Goal: Navigation & Orientation: Find specific page/section

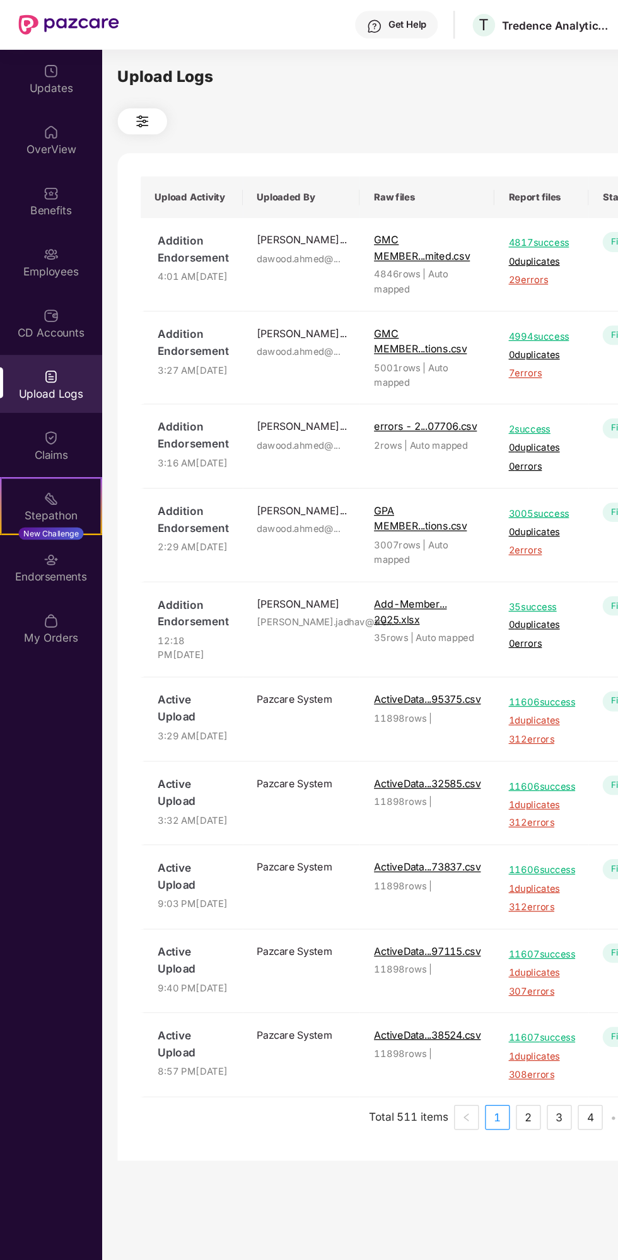
click at [37, 305] on img at bounding box center [41, 307] width 13 height 13
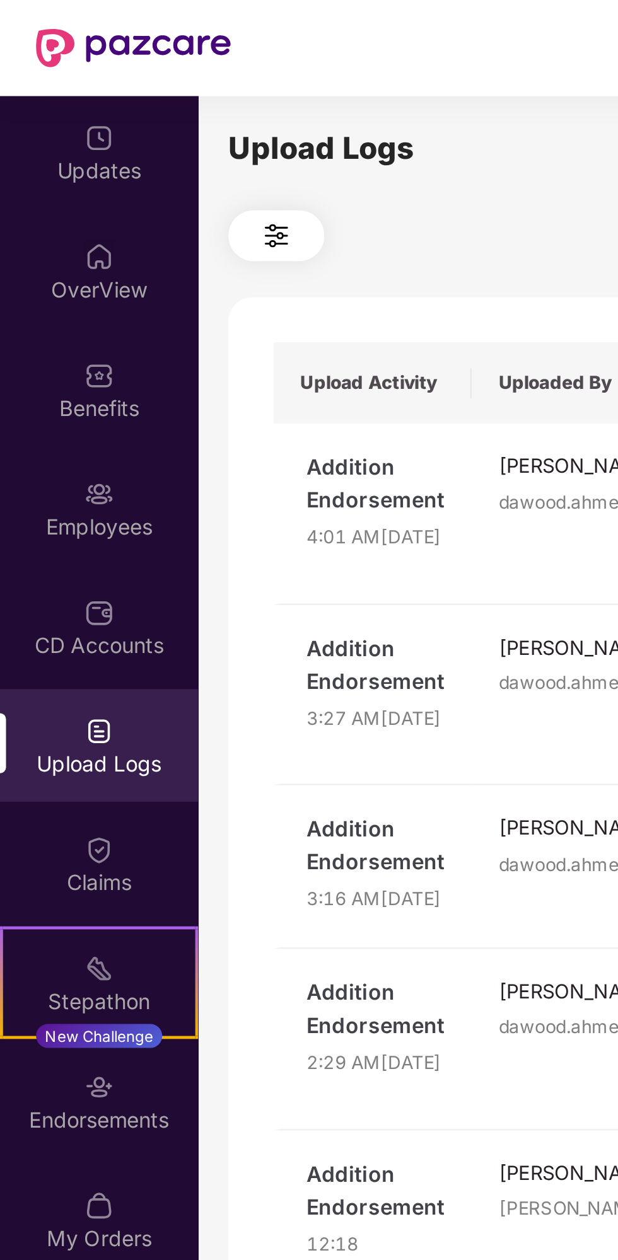
click at [49, 318] on div "Upload Logs" at bounding box center [41, 320] width 83 height 13
click at [57, 255] on div "CD Accounts" at bounding box center [41, 262] width 83 height 47
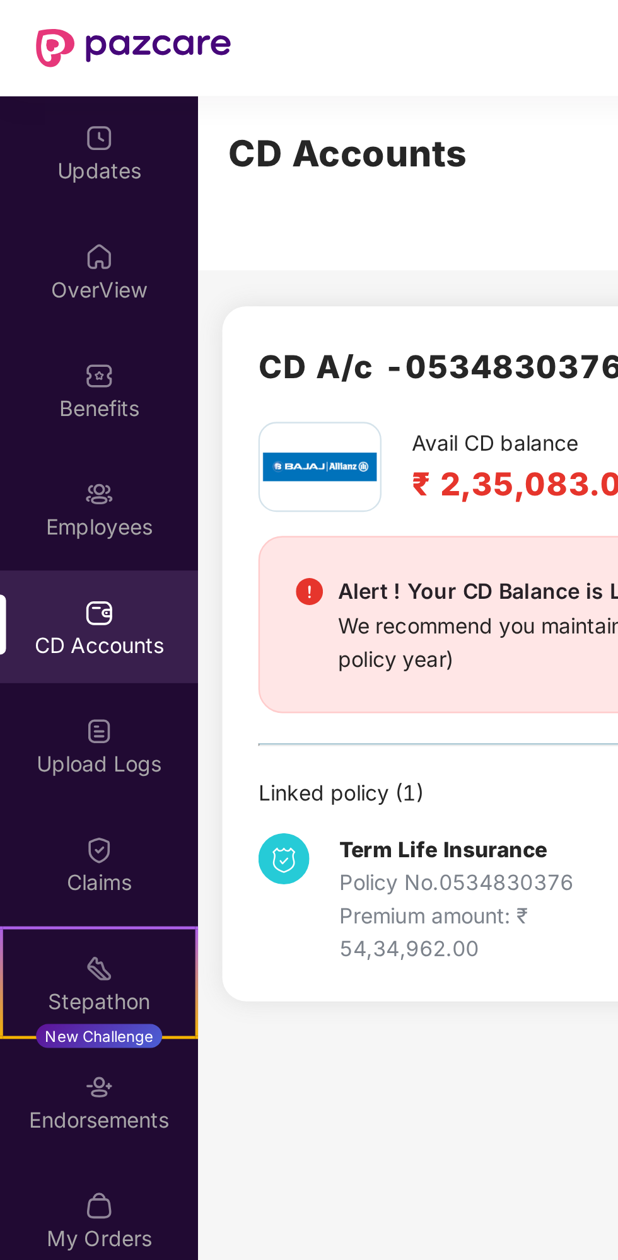
click at [46, 214] on div "Employees" at bounding box center [41, 213] width 83 height 47
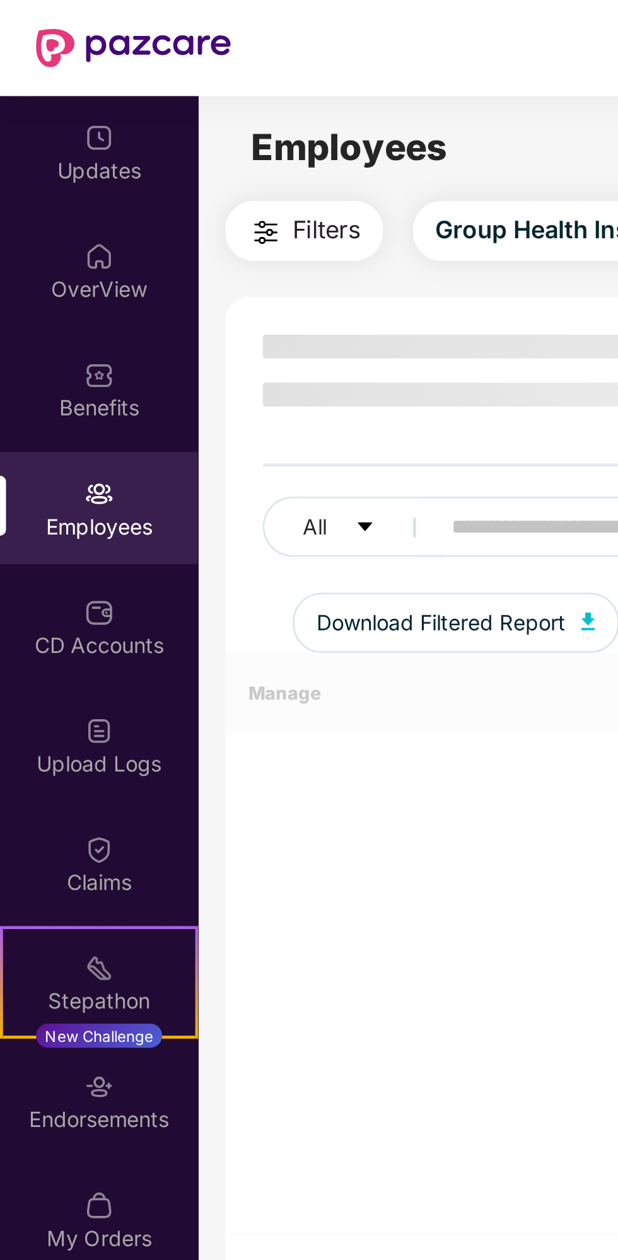
click at [47, 311] on img at bounding box center [41, 307] width 13 height 13
